Goal: Task Accomplishment & Management: Complete application form

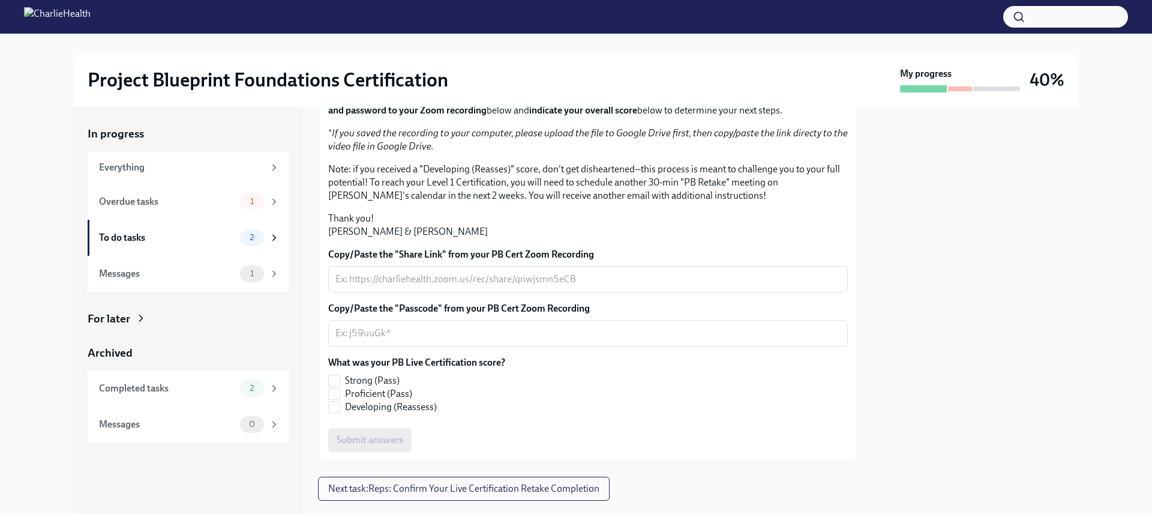
scroll to position [226, 0]
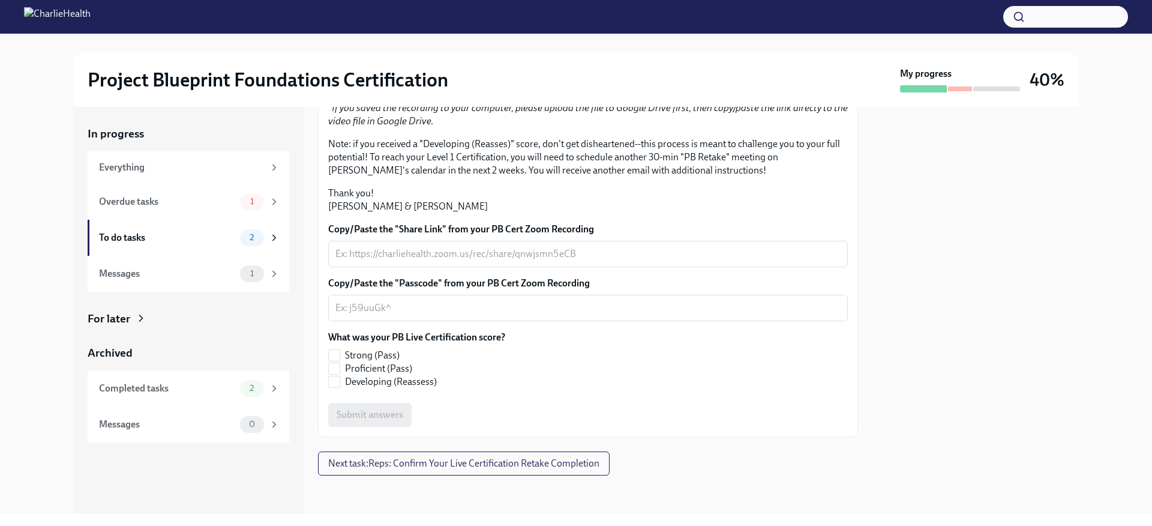
click at [500, 91] on strong "copy/paste the link and password to your Zoom recording" at bounding box center [587, 78] width 518 height 25
drag, startPoint x: 609, startPoint y: 142, endPoint x: 702, endPoint y: 140, distance: 93.0
click at [702, 92] on p "Thank you for completing your scheduled Project Blueprint Live Certification wi…" at bounding box center [588, 78] width 520 height 26
click at [707, 92] on p "Thank you for completing your scheduled Project Blueprint Live Certification wi…" at bounding box center [588, 78] width 520 height 26
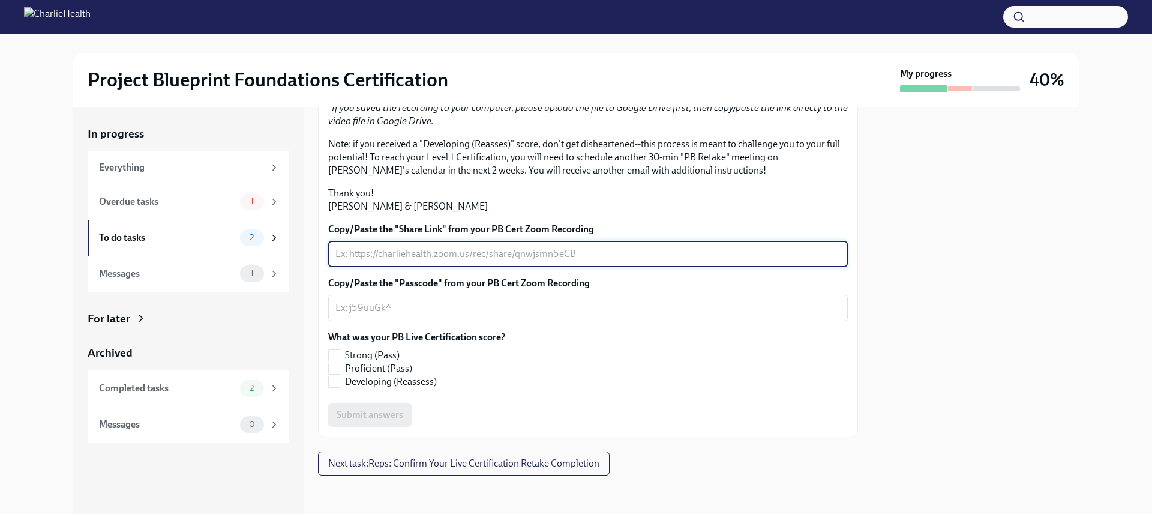
click at [438, 261] on textarea "Copy/Paste the "Share Link" from your PB Cert Zoom Recording" at bounding box center [587, 254] width 505 height 14
click at [393, 261] on textarea "Copy/Paste the "Share Link" from your PB Cert Zoom Recording" at bounding box center [587, 254] width 505 height 14
paste textarea "[URL][DOMAIN_NAME]"
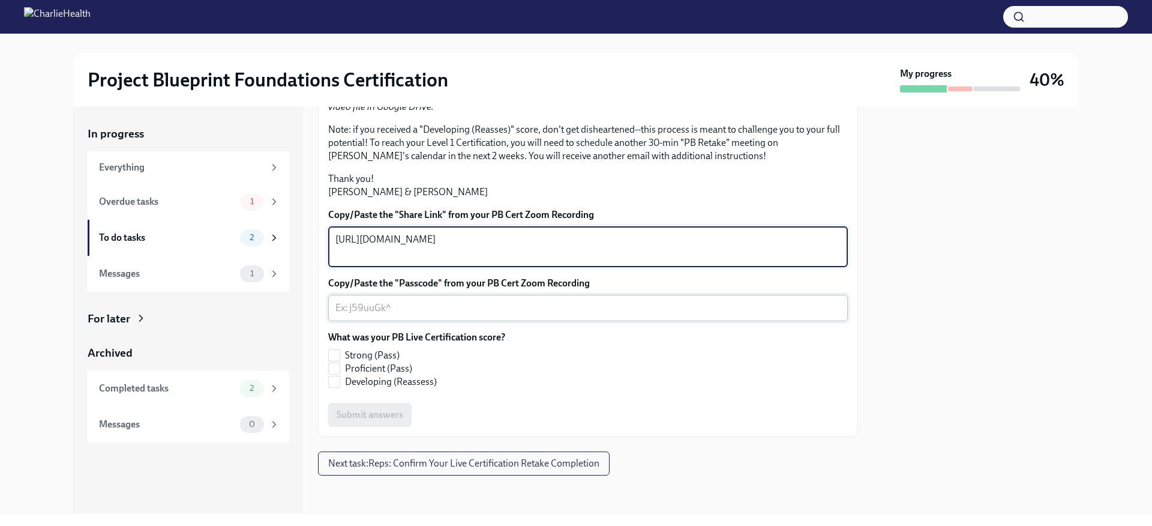
type textarea "[URL][DOMAIN_NAME]"
click at [421, 315] on textarea "Copy/Paste the "Passcode" from your PB Cert Zoom Recording" at bounding box center [587, 308] width 505 height 14
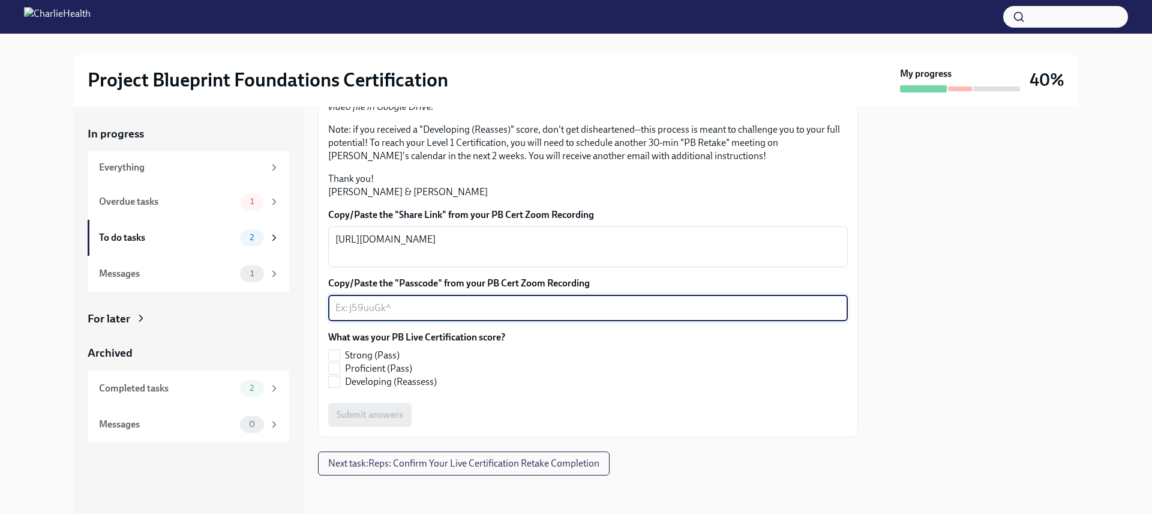
click at [358, 315] on textarea "Copy/Paste the "Passcode" from your PB Cert Zoom Recording" at bounding box center [587, 308] width 505 height 14
paste textarea "hA1a9$ds"
type textarea "hA1a9$ds"
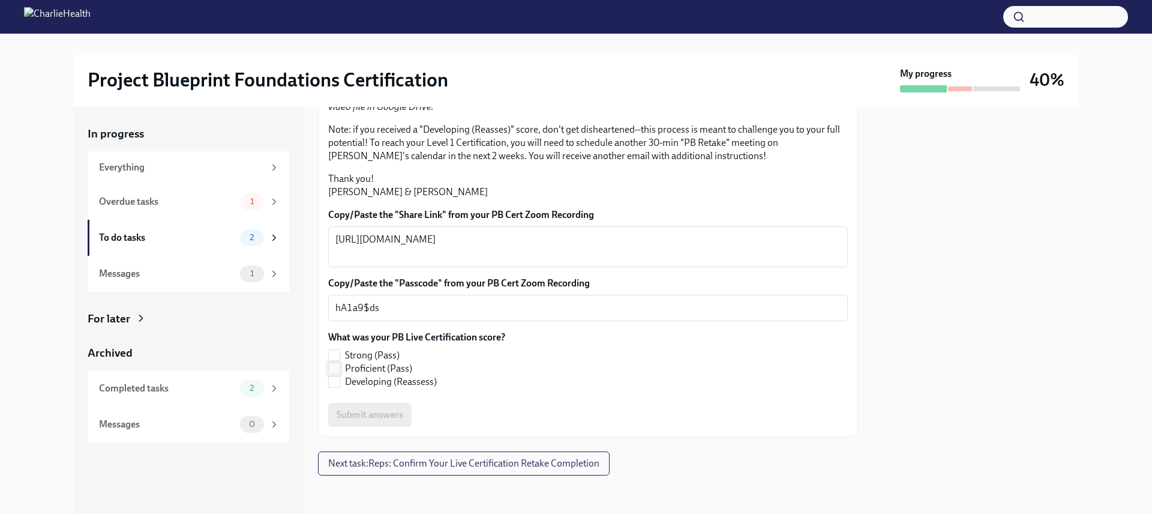
click at [365, 375] on span "Proficient (Pass)" at bounding box center [378, 368] width 67 height 13
click at [340, 374] on input "Proficient (Pass)" at bounding box center [334, 368] width 11 height 11
checkbox input "true"
click at [385, 414] on span "Submit answers" at bounding box center [370, 415] width 67 height 12
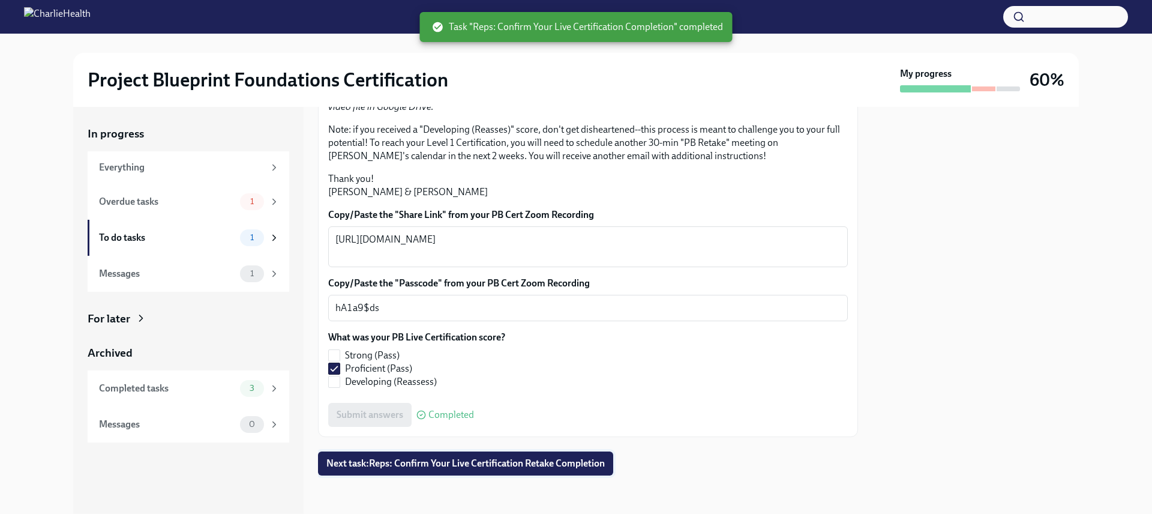
click at [440, 466] on span "Next task : Reps: Confirm Your Live Certification Retake Completion" at bounding box center [465, 463] width 278 height 12
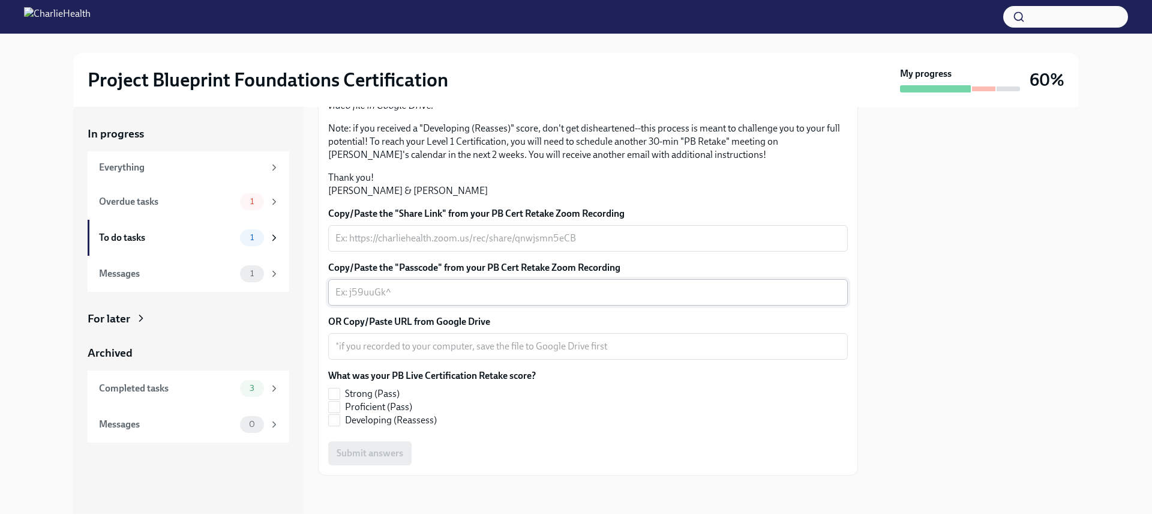
scroll to position [295, 0]
click at [404, 293] on textarea "Copy/Paste the "Passcode" from your PB Cert Retake Zoom Recording" at bounding box center [587, 292] width 505 height 14
click at [409, 229] on div "x ​" at bounding box center [588, 238] width 520 height 26
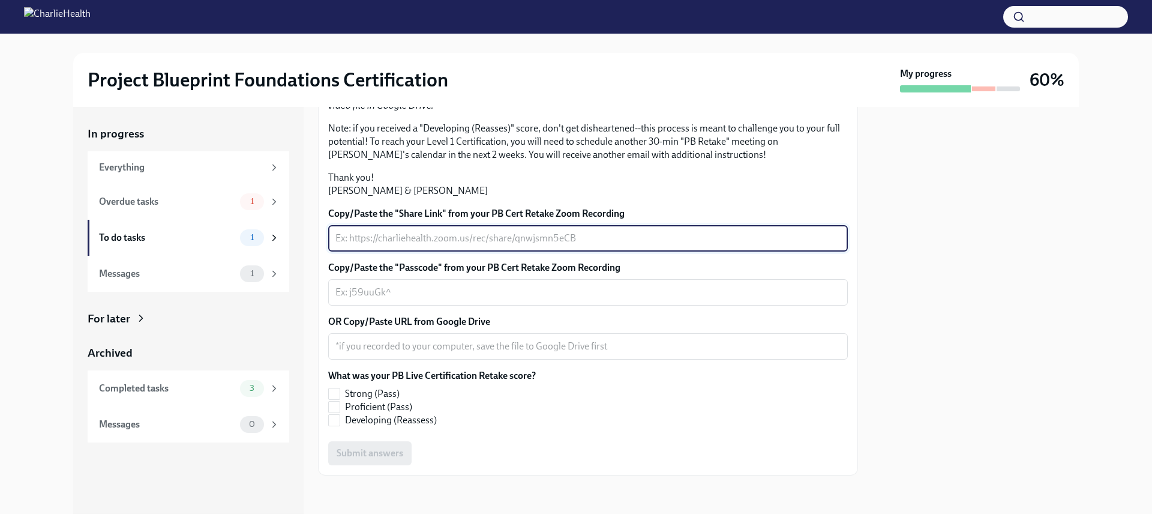
click at [453, 238] on textarea "Copy/Paste the "Share Link" from your PB Cert Retake Zoom Recording" at bounding box center [587, 238] width 505 height 14
paste textarea "[URL][DOMAIN_NAME]"
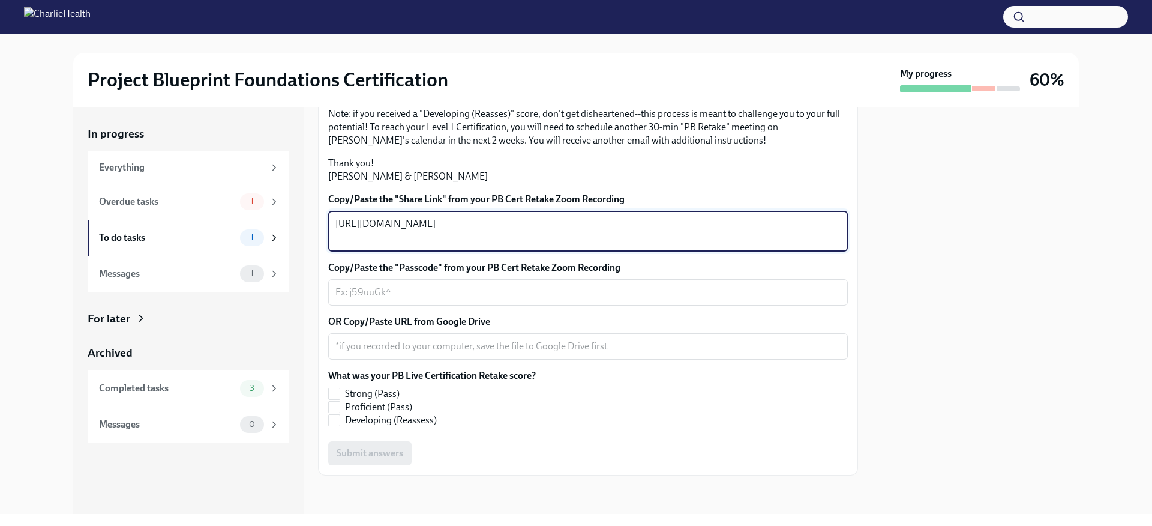
type textarea "[URL][DOMAIN_NAME]"
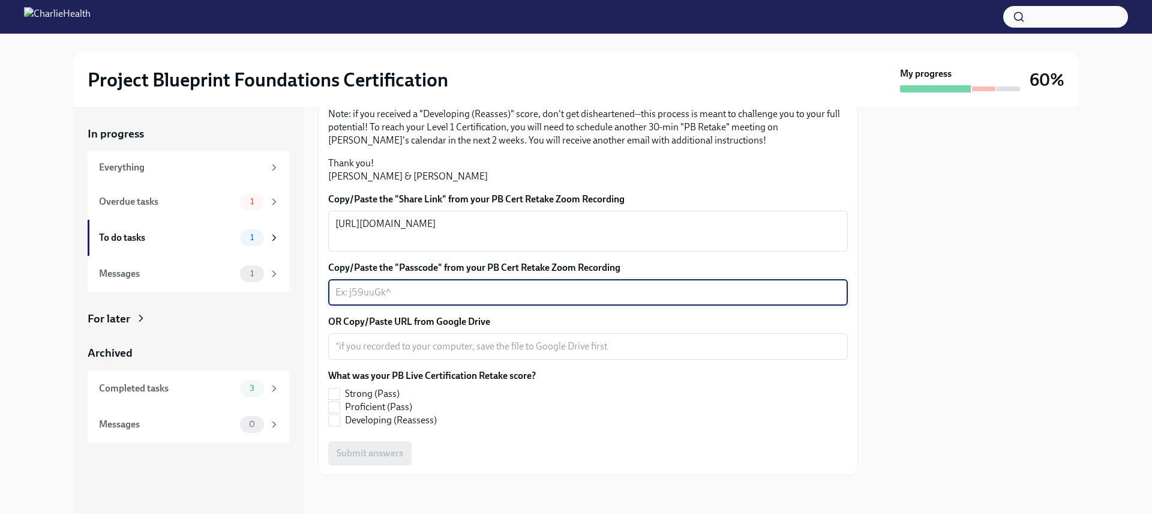
paste textarea "hA1a9$ds"
type textarea "hA1a9$ds"
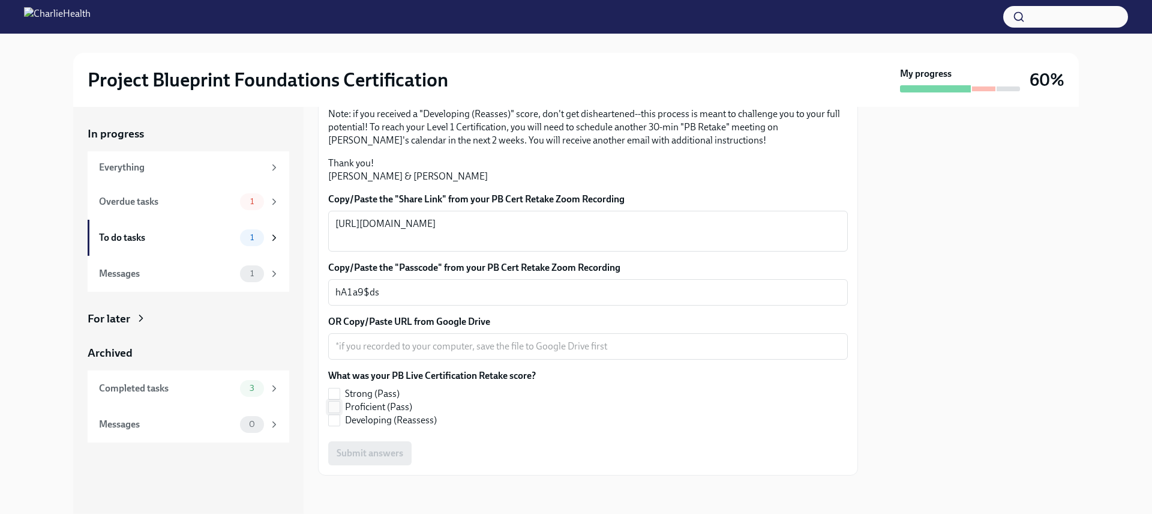
click at [352, 413] on span "Proficient (Pass)" at bounding box center [378, 406] width 67 height 13
click at [340, 412] on input "Proficient (Pass)" at bounding box center [334, 406] width 11 height 11
checkbox input "true"
click at [382, 461] on div "Submit answers" at bounding box center [588, 453] width 520 height 24
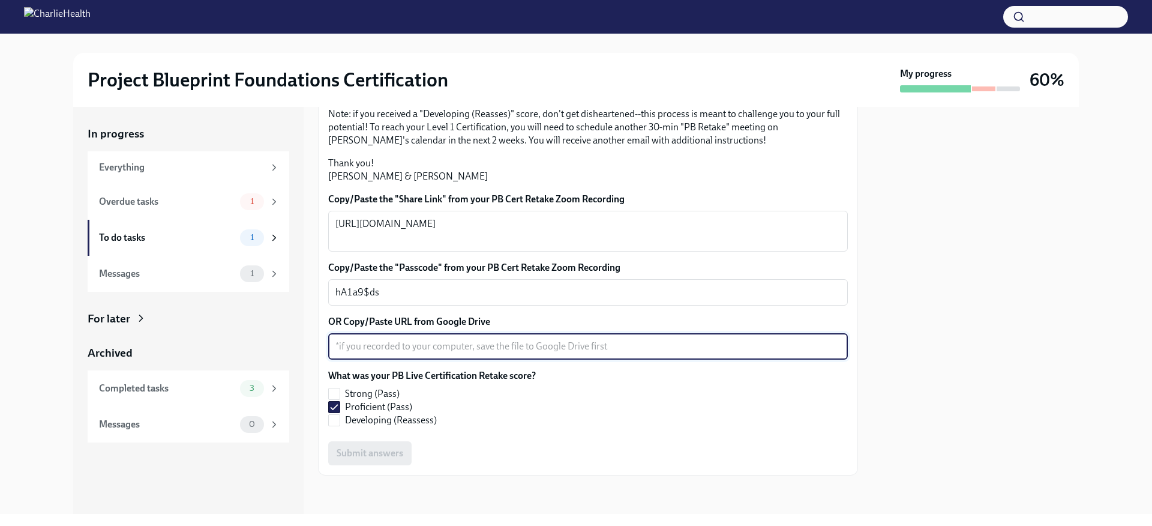
click at [394, 353] on textarea "OR Copy/Paste URL from Google Drive" at bounding box center [587, 346] width 505 height 14
click at [447, 305] on div "hA1a9$ds x ​" at bounding box center [588, 292] width 520 height 26
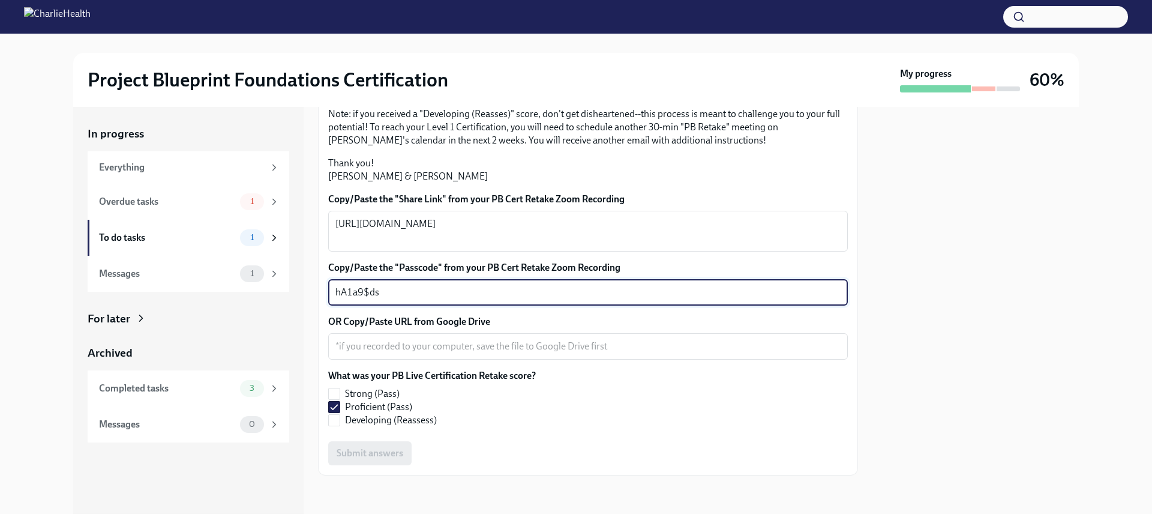
scroll to position [309, 0]
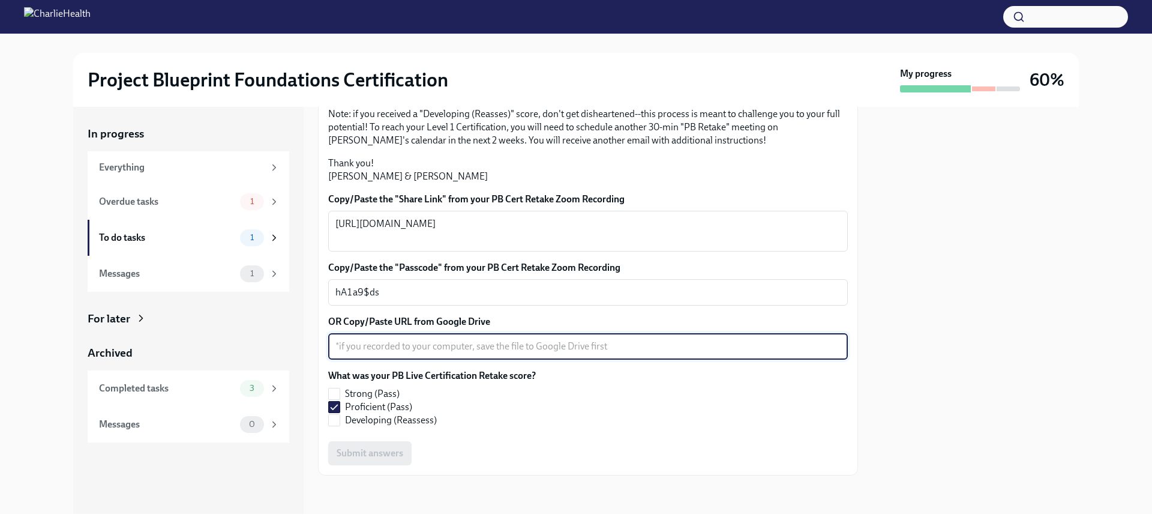
click at [415, 340] on textarea "OR Copy/Paste URL from Google Drive" at bounding box center [587, 346] width 505 height 14
type textarea "..."
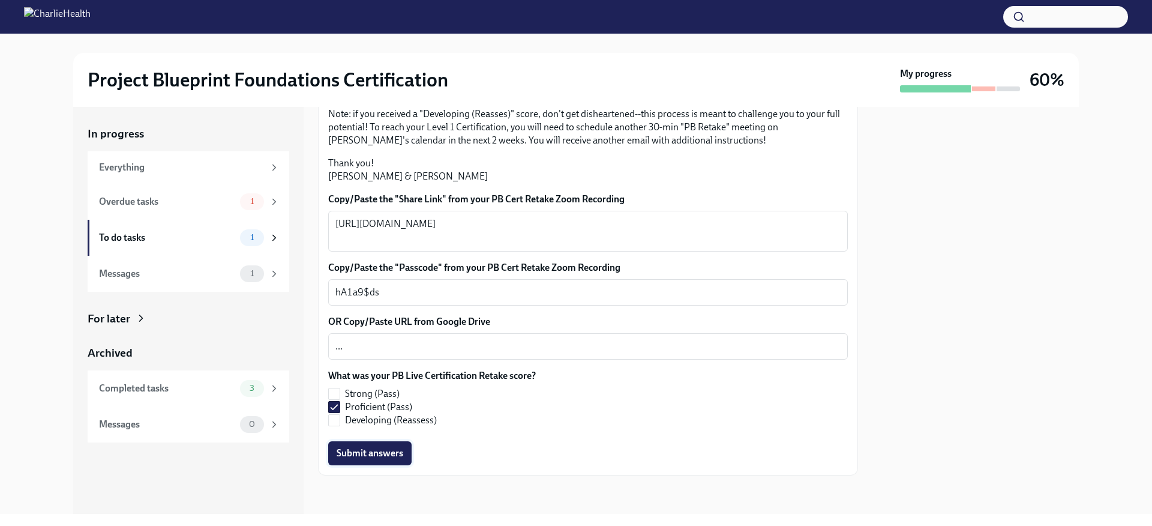
click at [392, 449] on span "Submit answers" at bounding box center [370, 453] width 67 height 12
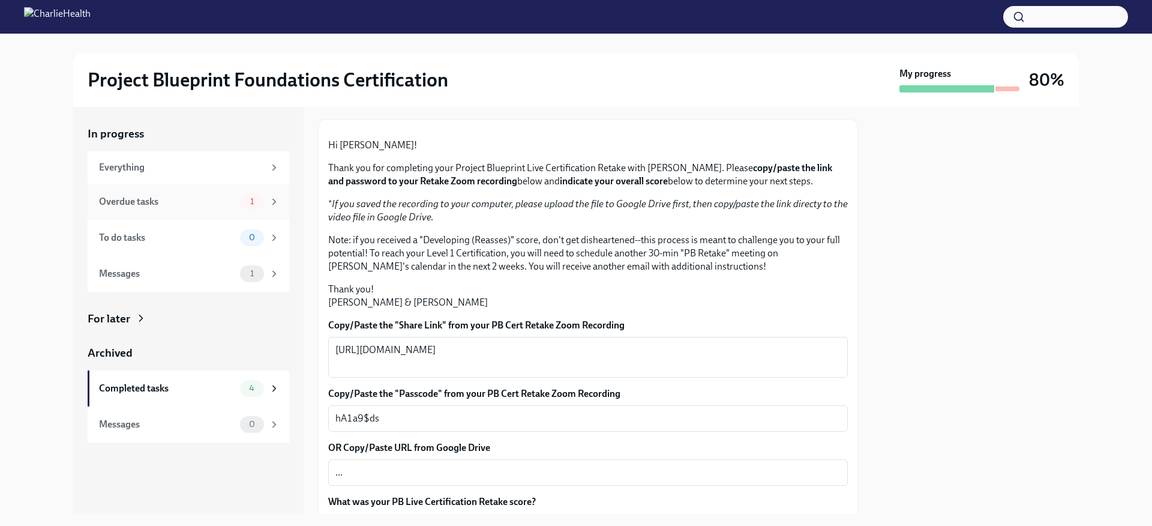
click at [168, 199] on div "Overdue tasks" at bounding box center [167, 201] width 136 height 13
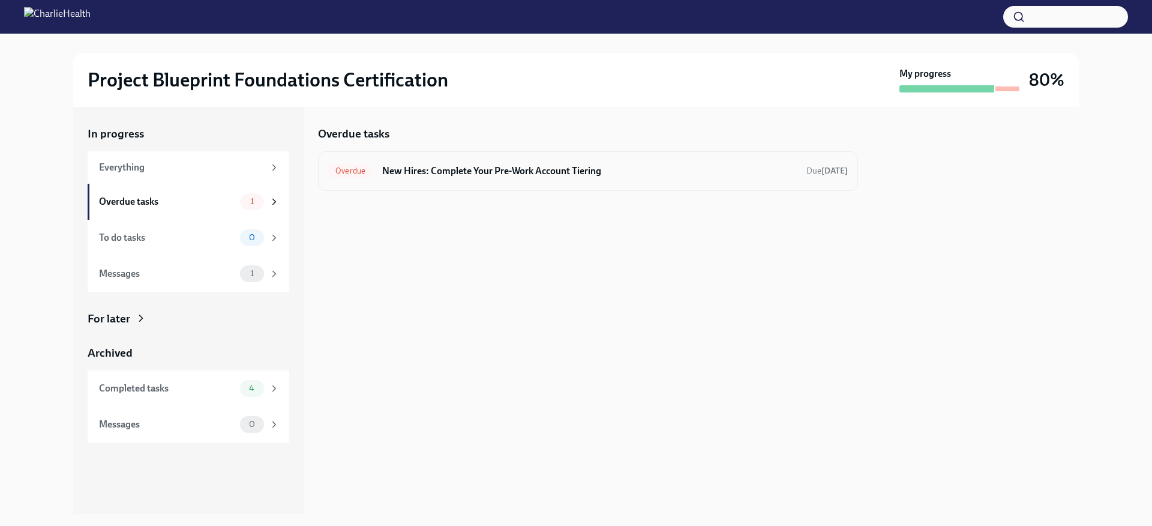
click at [485, 172] on h6 "New Hires: Complete Your Pre-Work Account Tiering" at bounding box center [589, 170] width 415 height 13
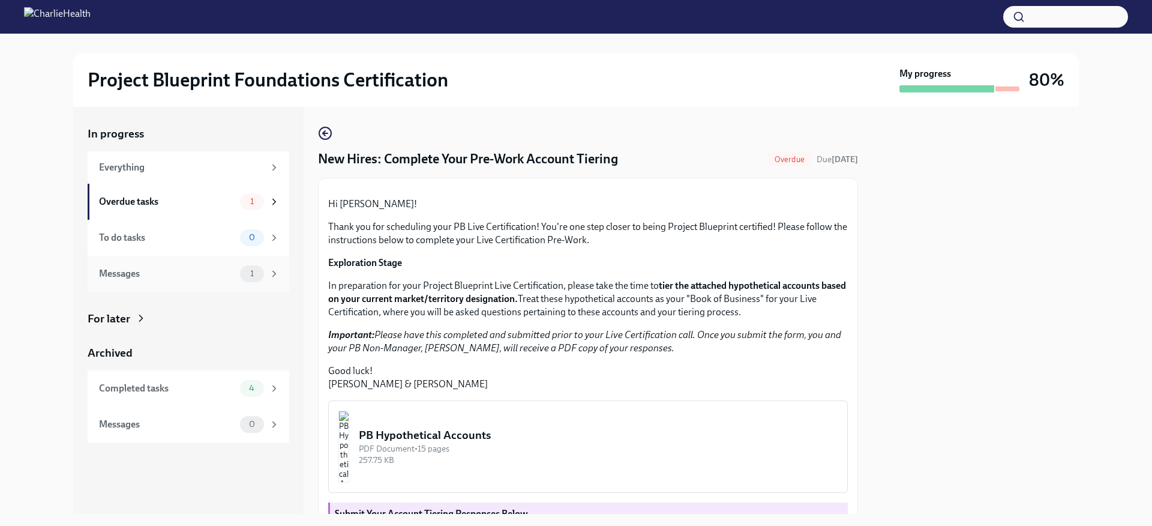
click at [159, 283] on div "Messages 1" at bounding box center [189, 274] width 202 height 36
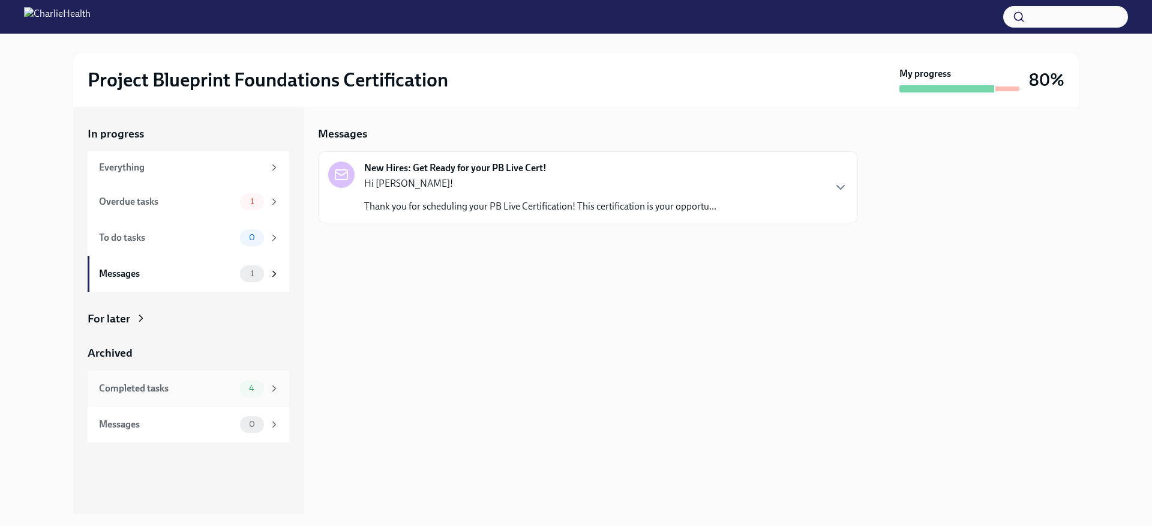
click at [164, 383] on div "Completed tasks" at bounding box center [167, 388] width 136 height 13
